Goal: Task Accomplishment & Management: Use online tool/utility

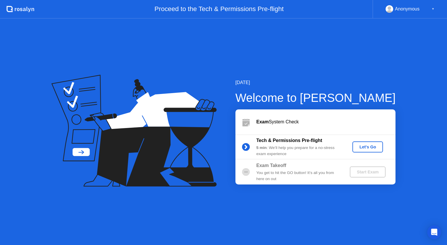
click at [373, 145] on div "Let's Go" at bounding box center [368, 147] width 26 height 5
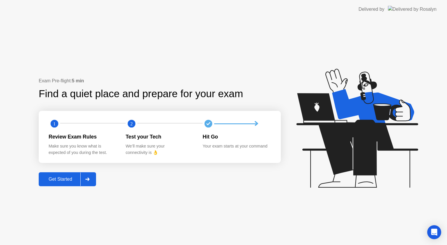
click at [63, 182] on div "Get Started" at bounding box center [60, 179] width 40 height 5
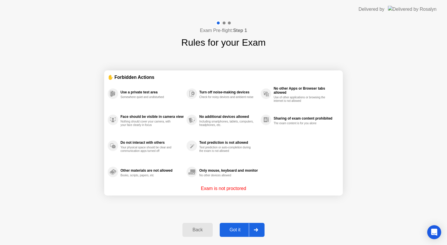
click at [238, 230] on div "Got it" at bounding box center [235, 230] width 27 height 5
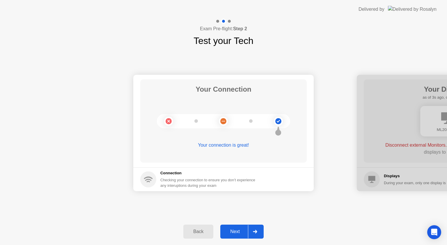
click at [236, 229] on div "Next" at bounding box center [235, 231] width 26 height 5
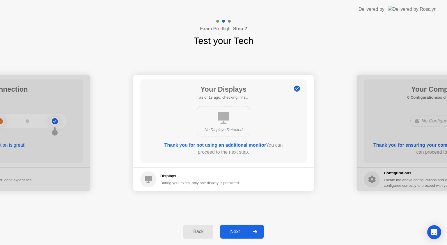
click at [237, 234] on div "Next" at bounding box center [235, 231] width 26 height 5
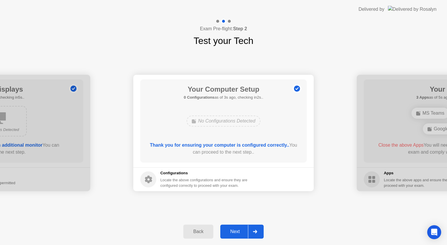
click at [237, 233] on div "Next" at bounding box center [235, 231] width 26 height 5
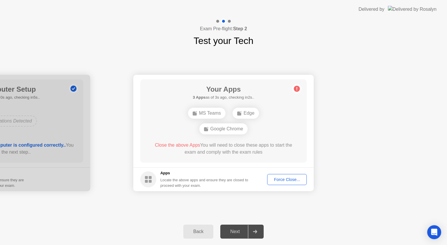
click at [284, 179] on div "Force Close..." at bounding box center [287, 179] width 36 height 5
click at [228, 121] on div "Edge" at bounding box center [223, 121] width 27 height 11
click at [166, 144] on span "Close the above App" at bounding box center [174, 145] width 43 height 5
drag, startPoint x: 169, startPoint y: 146, endPoint x: 183, endPoint y: 145, distance: 14.0
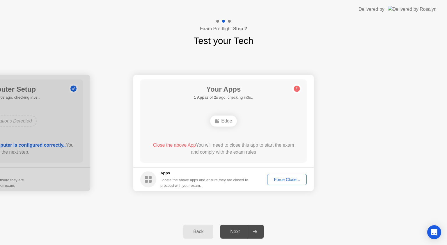
click at [169, 146] on span "Close the above App" at bounding box center [174, 145] width 43 height 5
drag, startPoint x: 190, startPoint y: 142, endPoint x: 190, endPoint y: 146, distance: 4.1
click at [190, 143] on span "Close the above App" at bounding box center [174, 145] width 43 height 5
click at [202, 233] on div "Back" at bounding box center [198, 231] width 27 height 5
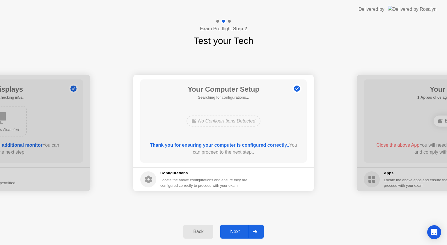
click at [236, 233] on div "Next" at bounding box center [235, 231] width 26 height 5
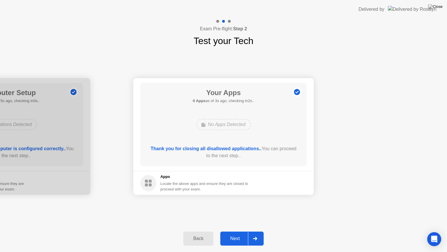
click at [233, 236] on div "Next" at bounding box center [235, 238] width 26 height 5
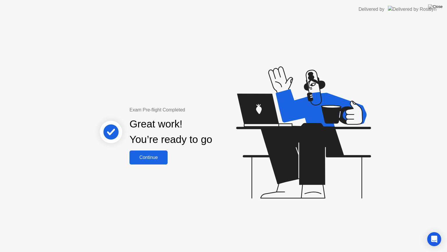
click at [139, 158] on div "Continue" at bounding box center [148, 157] width 35 height 5
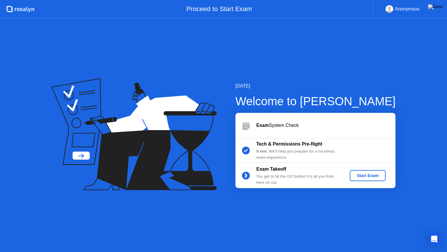
click at [366, 174] on div "Start Exam" at bounding box center [368, 175] width 31 height 5
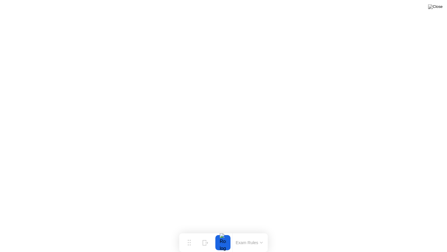
click at [222, 241] on div at bounding box center [223, 242] width 12 height 15
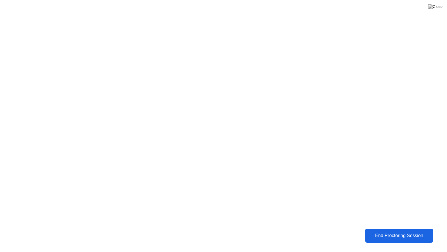
click at [406, 238] on div "End Proctoring Session" at bounding box center [400, 235] width 66 height 5
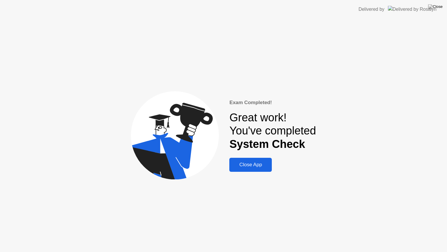
click at [258, 167] on div "Close App" at bounding box center [250, 165] width 39 height 6
